Goal: Transaction & Acquisition: Book appointment/travel/reservation

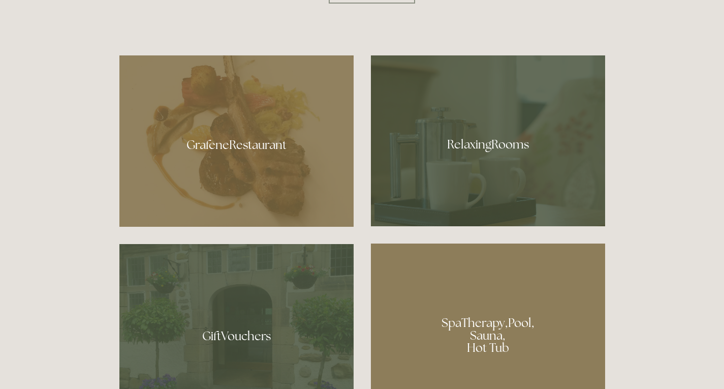
scroll to position [559, 0]
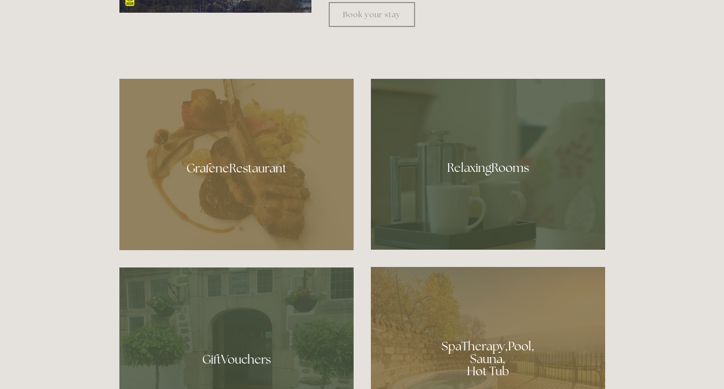
click at [206, 178] on div at bounding box center [236, 164] width 234 height 171
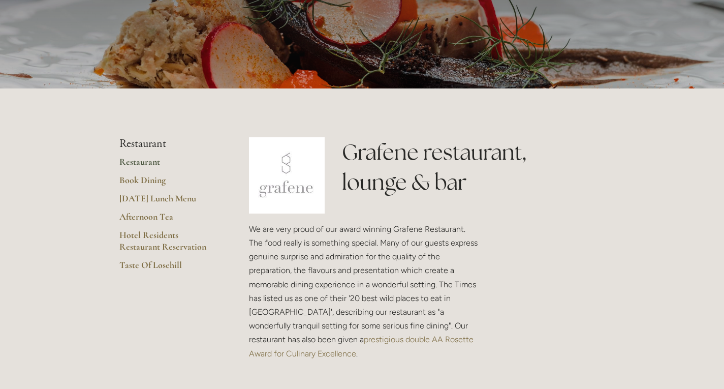
scroll to position [153, 0]
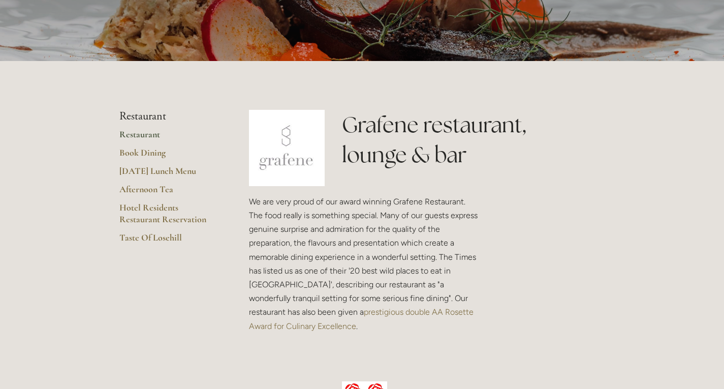
click at [133, 137] on link "Restaurant" at bounding box center [167, 138] width 97 height 18
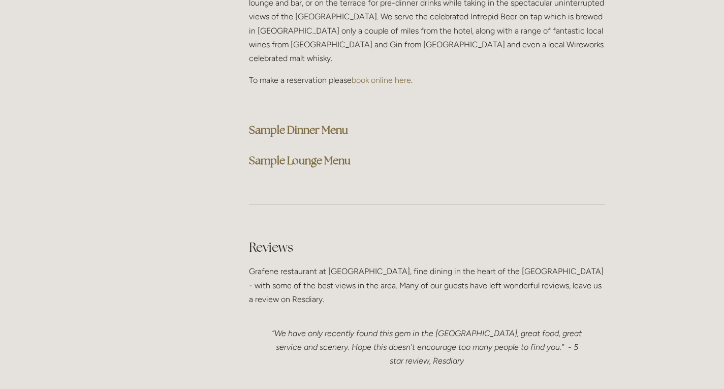
scroll to position [2644, 0]
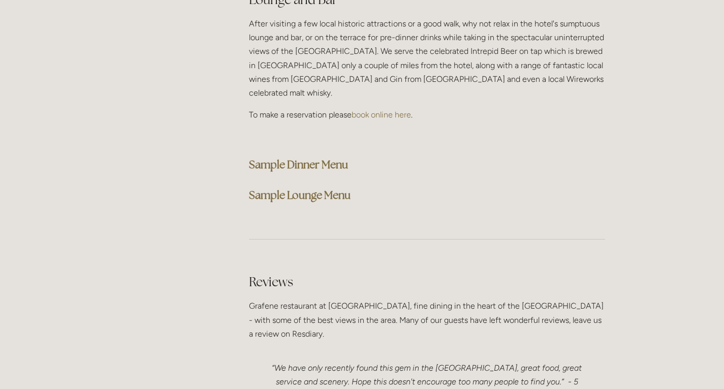
click at [281, 158] on strong "Sample Dinner Menu" at bounding box center [298, 165] width 99 height 14
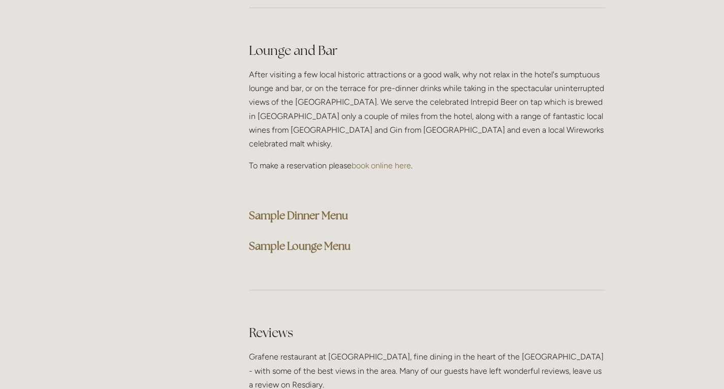
scroll to position [2591, 0]
click at [266, 210] on strong "Sample Dinner Menu" at bounding box center [298, 217] width 99 height 14
click at [280, 210] on strong "Sample Dinner Menu" at bounding box center [298, 217] width 99 height 14
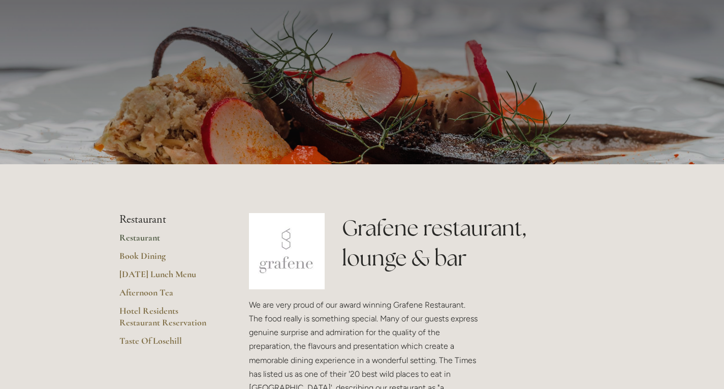
scroll to position [0, 0]
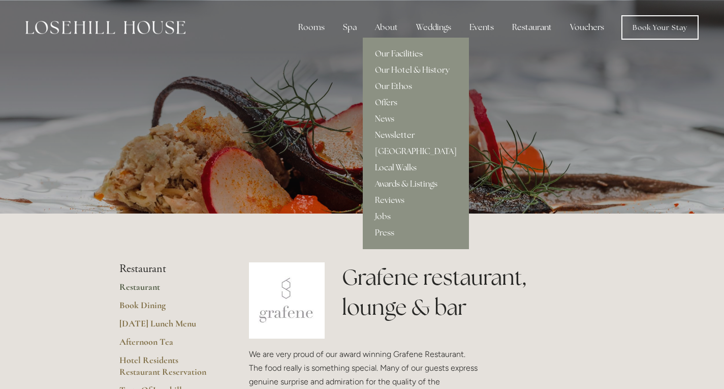
click at [389, 51] on link "Our Facilities" at bounding box center [416, 54] width 106 height 16
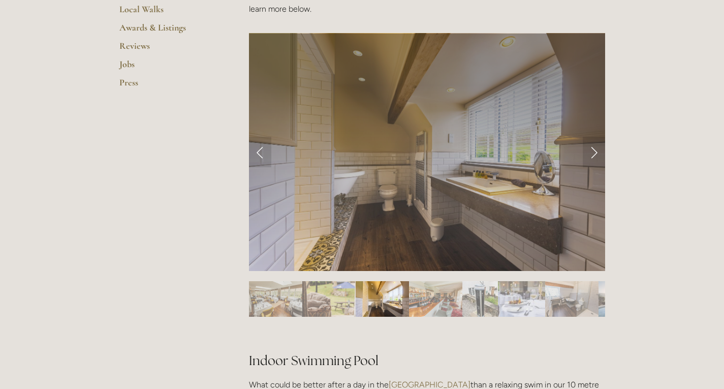
scroll to position [407, 0]
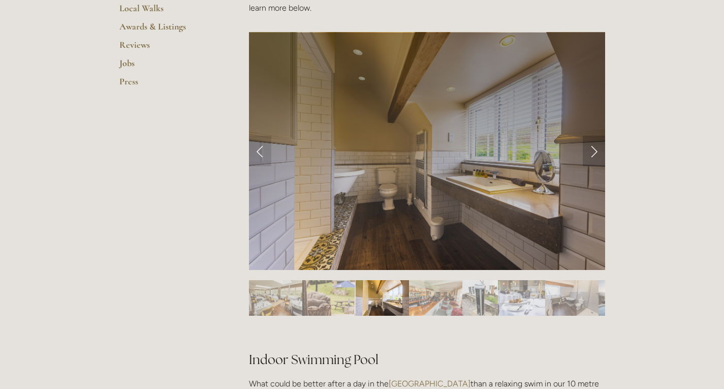
click at [589, 152] on link "Next Slide" at bounding box center [594, 151] width 22 height 31
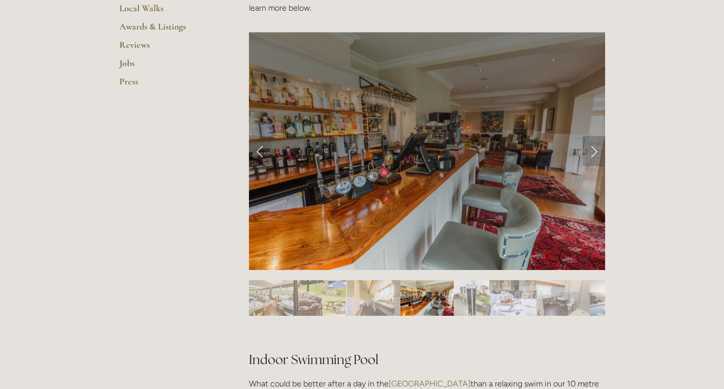
click at [589, 152] on link "Next Slide" at bounding box center [594, 151] width 22 height 31
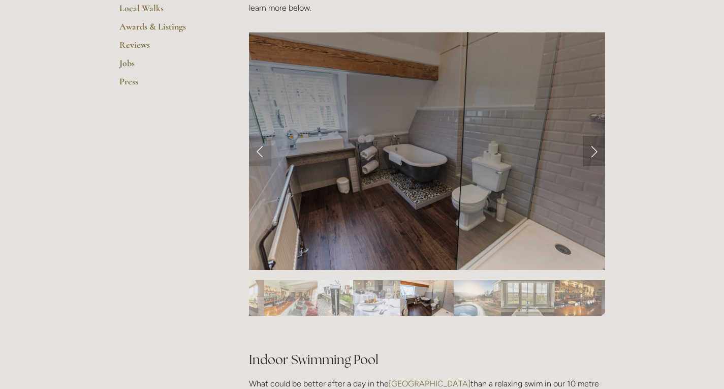
click at [589, 152] on link "Next Slide" at bounding box center [594, 151] width 22 height 31
click at [595, 151] on link "Next Slide" at bounding box center [594, 151] width 22 height 31
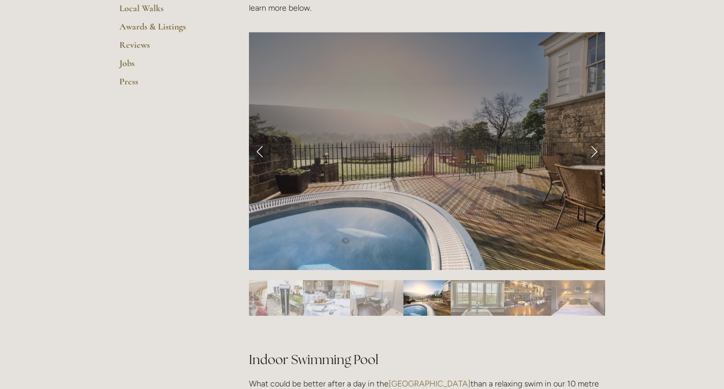
click at [595, 151] on link "Next Slide" at bounding box center [594, 151] width 22 height 31
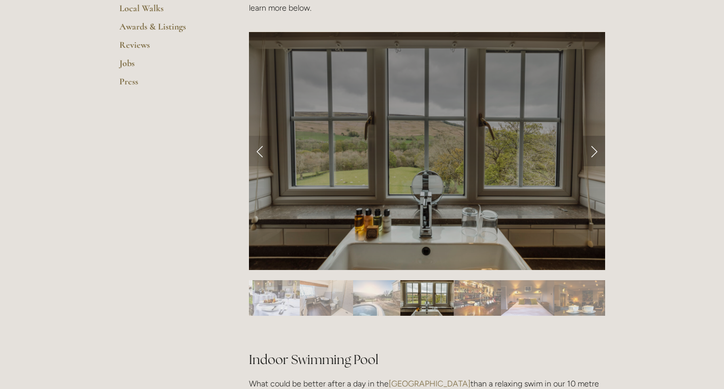
click at [595, 151] on link "Next Slide" at bounding box center [594, 151] width 22 height 31
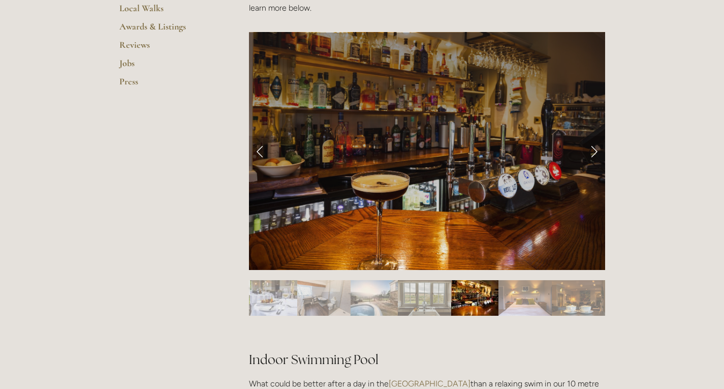
click at [595, 151] on link "Next Slide" at bounding box center [594, 151] width 22 height 31
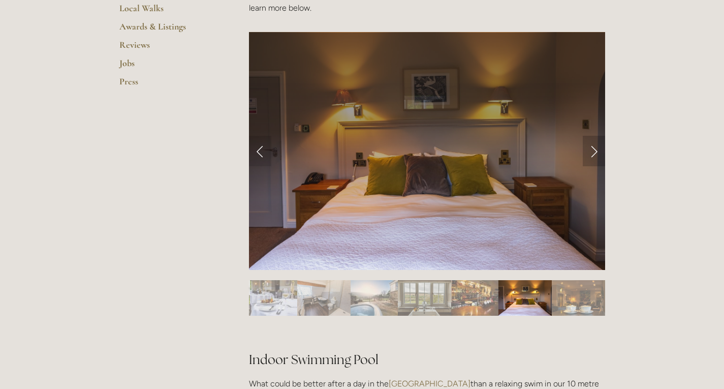
click at [595, 151] on link "Next Slide" at bounding box center [594, 151] width 22 height 31
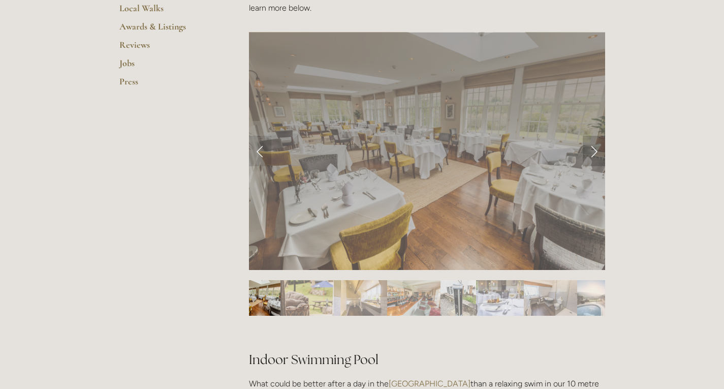
click at [595, 151] on link "Next Slide" at bounding box center [594, 151] width 22 height 31
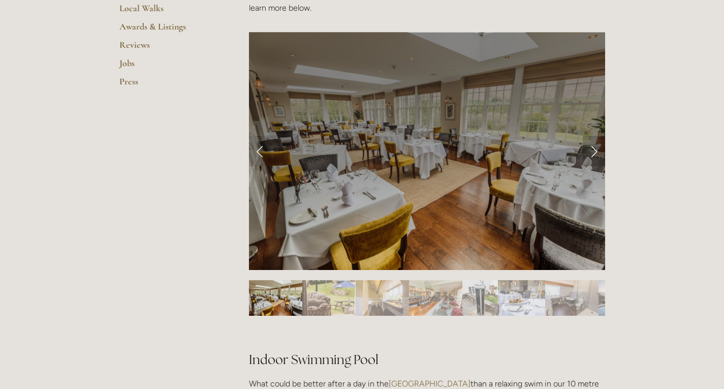
click at [595, 151] on link "Next Slide" at bounding box center [594, 151] width 22 height 31
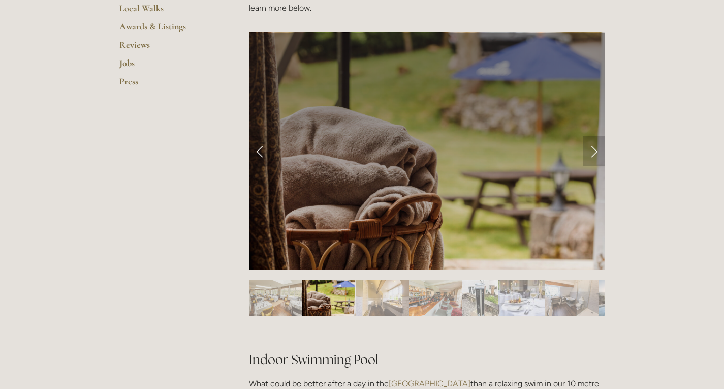
click at [595, 151] on link "Next Slide" at bounding box center [594, 151] width 22 height 31
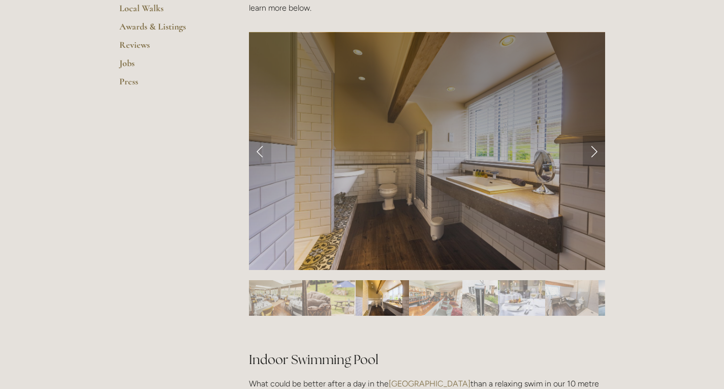
click at [595, 151] on link "Next Slide" at bounding box center [594, 151] width 22 height 31
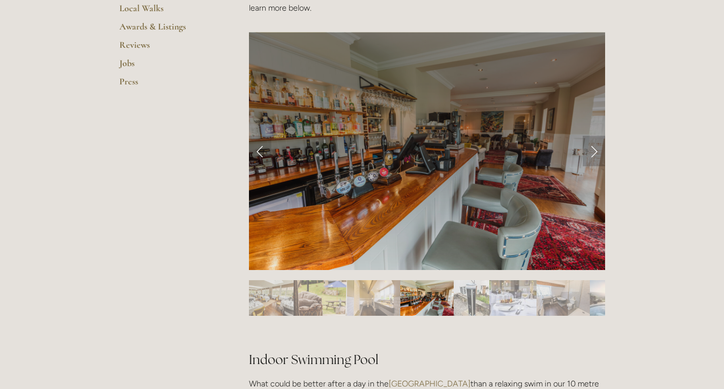
click at [595, 151] on link "Next Slide" at bounding box center [594, 151] width 22 height 31
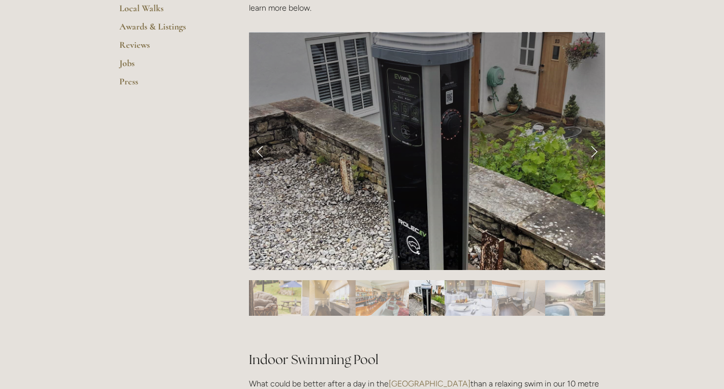
click at [595, 151] on link "Next Slide" at bounding box center [594, 151] width 22 height 31
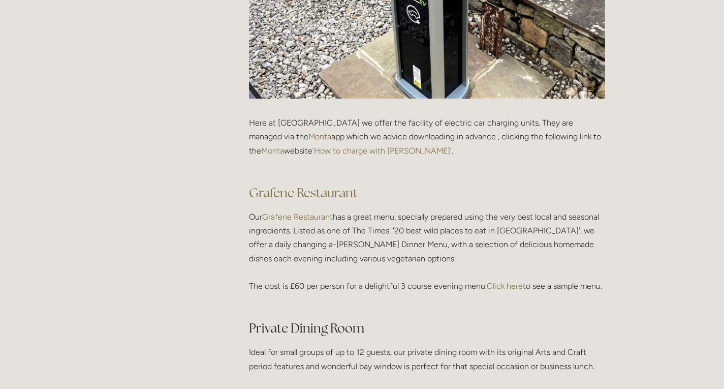
scroll to position [1424, 0]
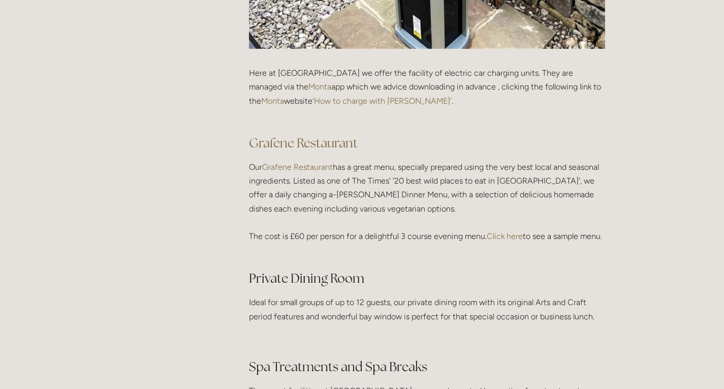
click at [514, 236] on link "Click here" at bounding box center [505, 236] width 36 height 10
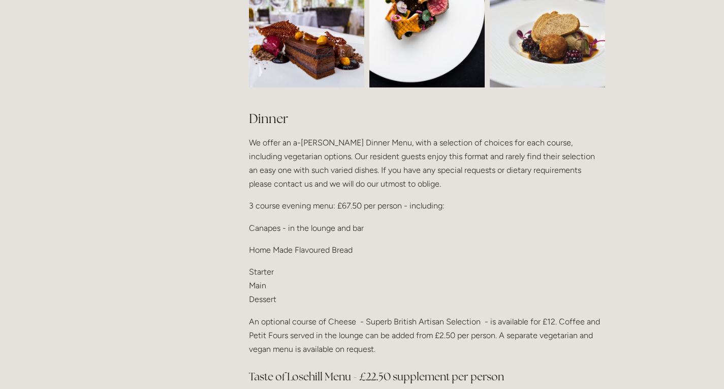
scroll to position [1169, 0]
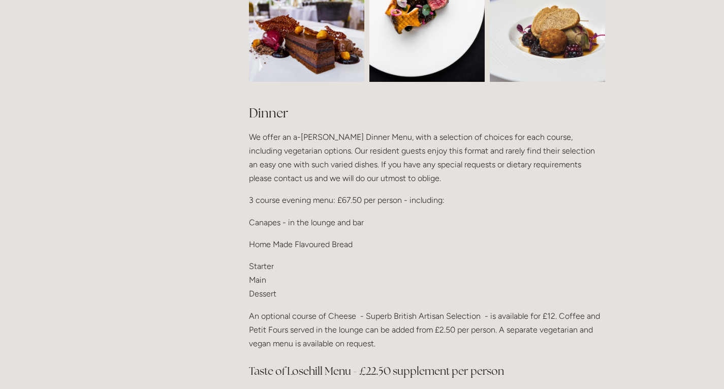
click at [259, 259] on p "Starter Main Dessert" at bounding box center [427, 280] width 356 height 42
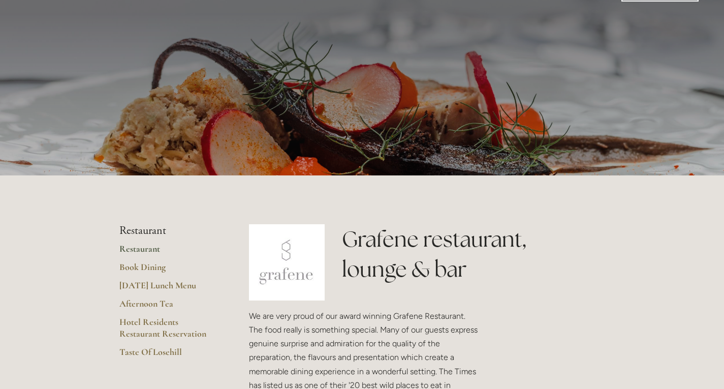
scroll to position [0, 0]
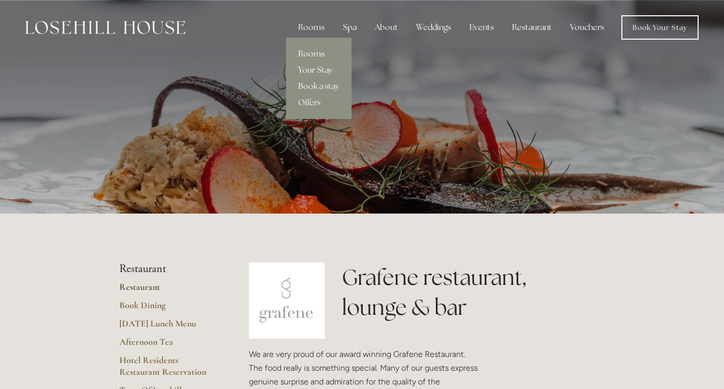
click at [314, 53] on link "Rooms" at bounding box center [319, 54] width 66 height 16
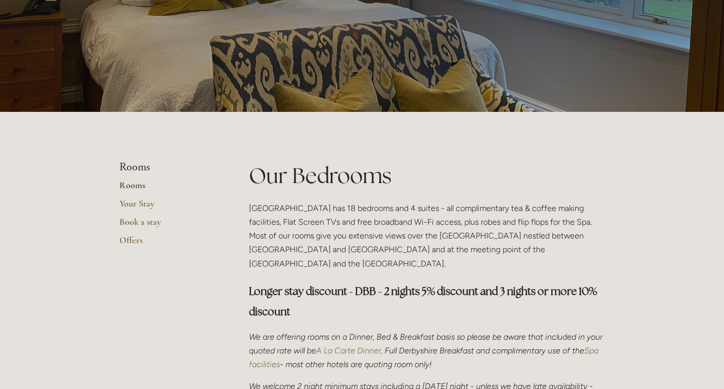
scroll to position [153, 0]
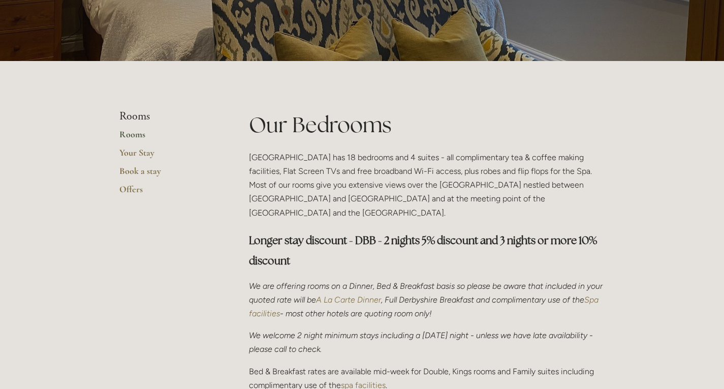
click at [369, 295] on em "A La Carte Dinner" at bounding box center [348, 300] width 65 height 10
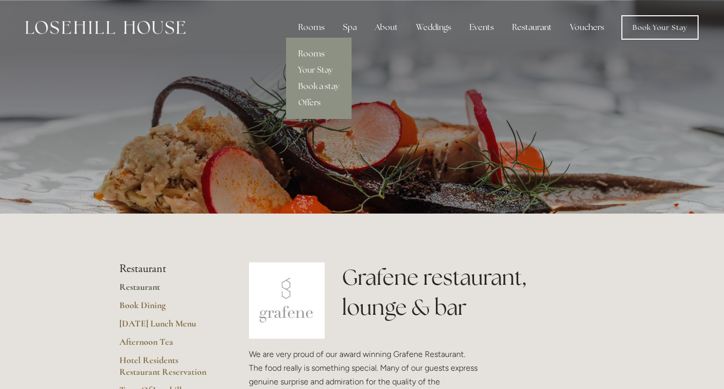
click at [319, 54] on link "Rooms" at bounding box center [319, 54] width 66 height 16
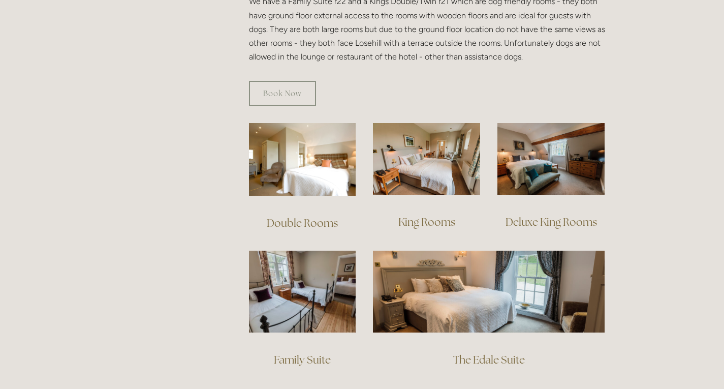
scroll to position [661, 0]
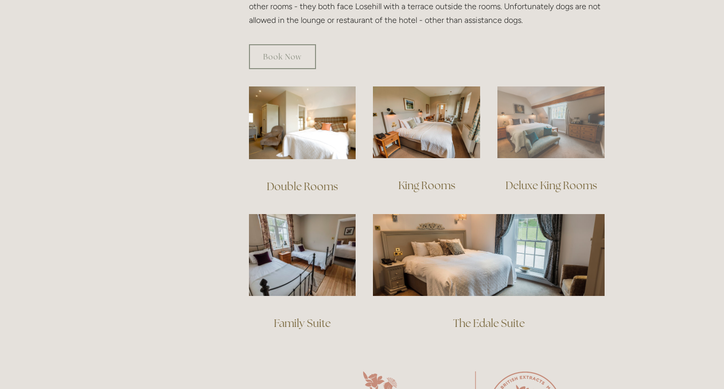
click at [546, 114] on img at bounding box center [551, 122] width 107 height 72
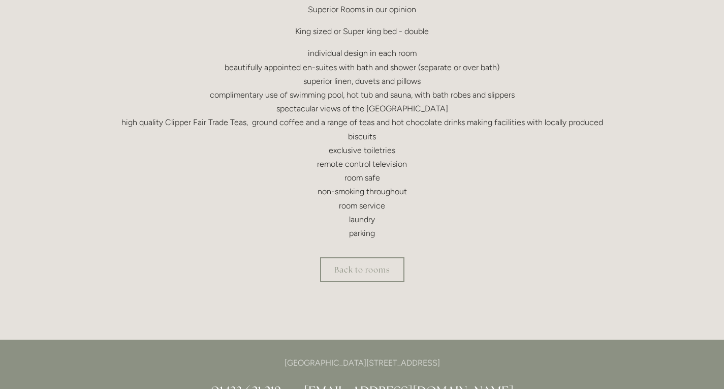
scroll to position [356, 0]
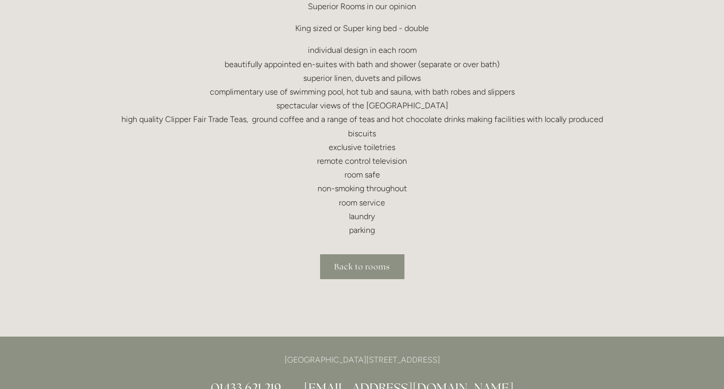
click at [349, 263] on link "Back to rooms" at bounding box center [362, 266] width 84 height 25
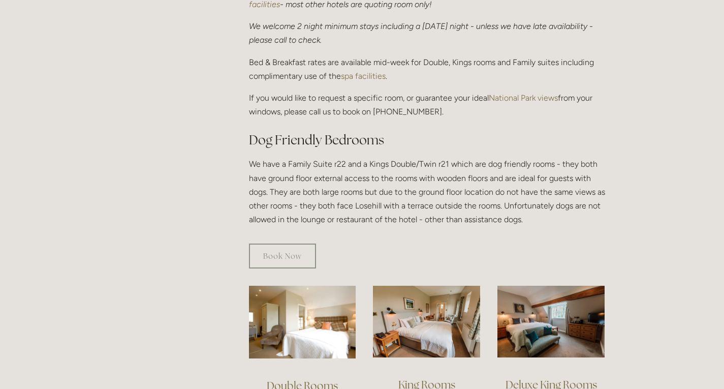
scroll to position [458, 0]
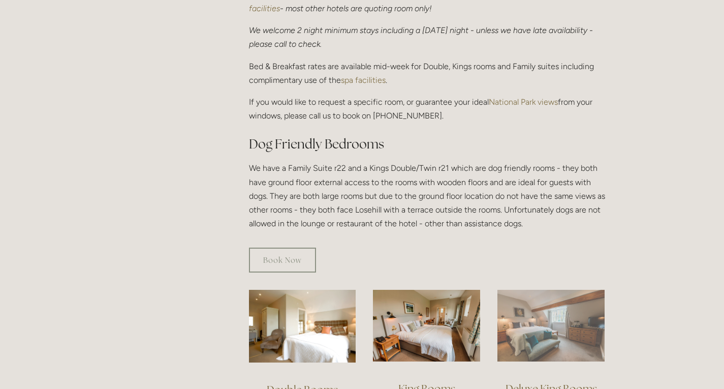
click at [554, 321] on img at bounding box center [551, 326] width 107 height 72
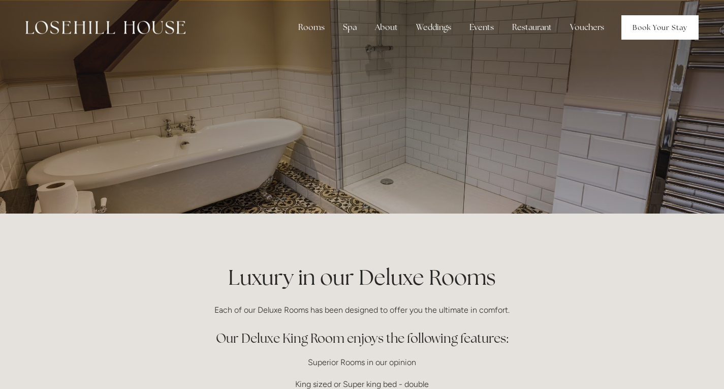
click at [654, 27] on link "Book Your Stay" at bounding box center [660, 27] width 77 height 24
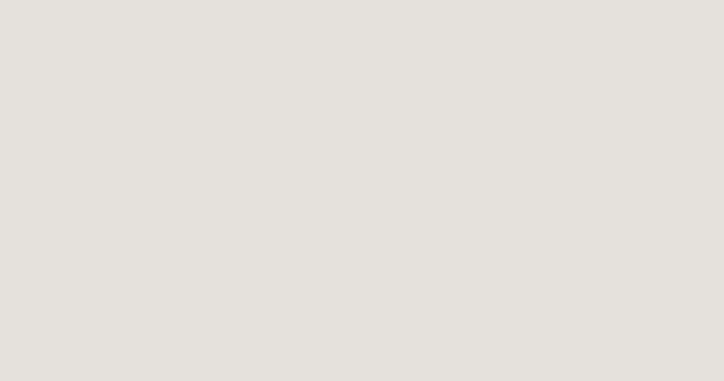
scroll to position [2089, 0]
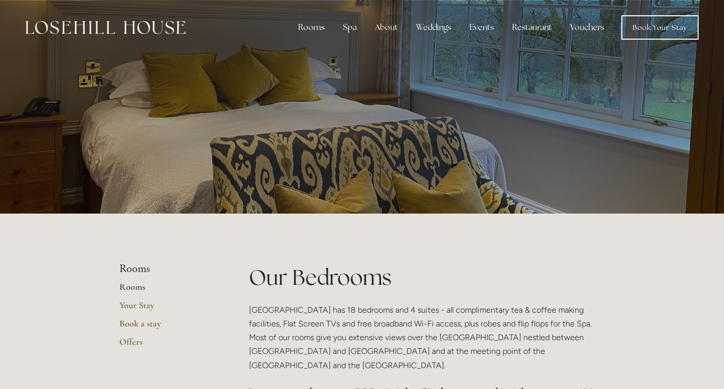
scroll to position [458, 0]
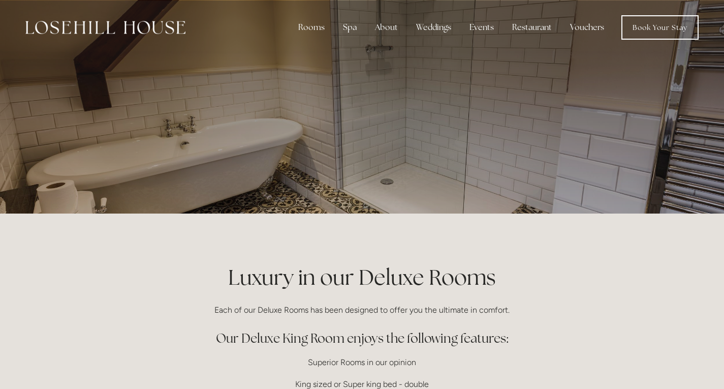
scroll to position [354, 0]
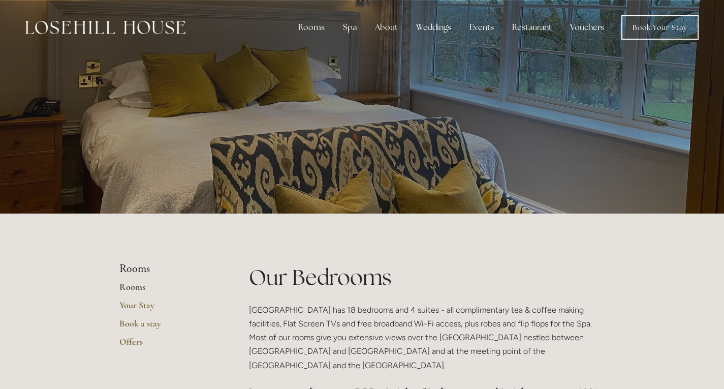
scroll to position [659, 0]
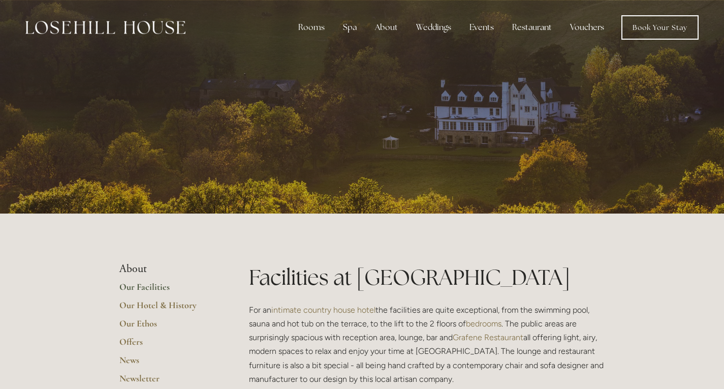
scroll to position [1424, 0]
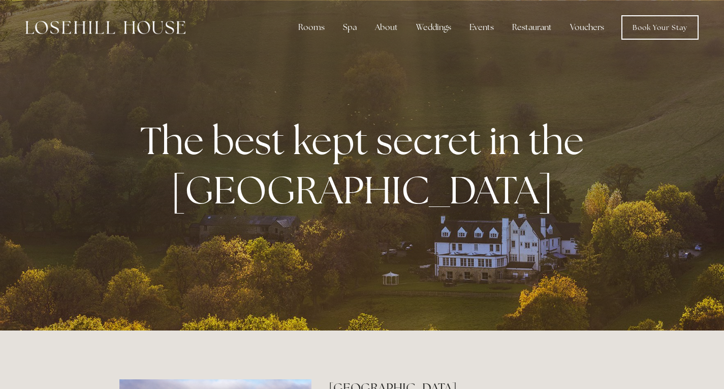
scroll to position [559, 0]
